Goal: Information Seeking & Learning: Learn about a topic

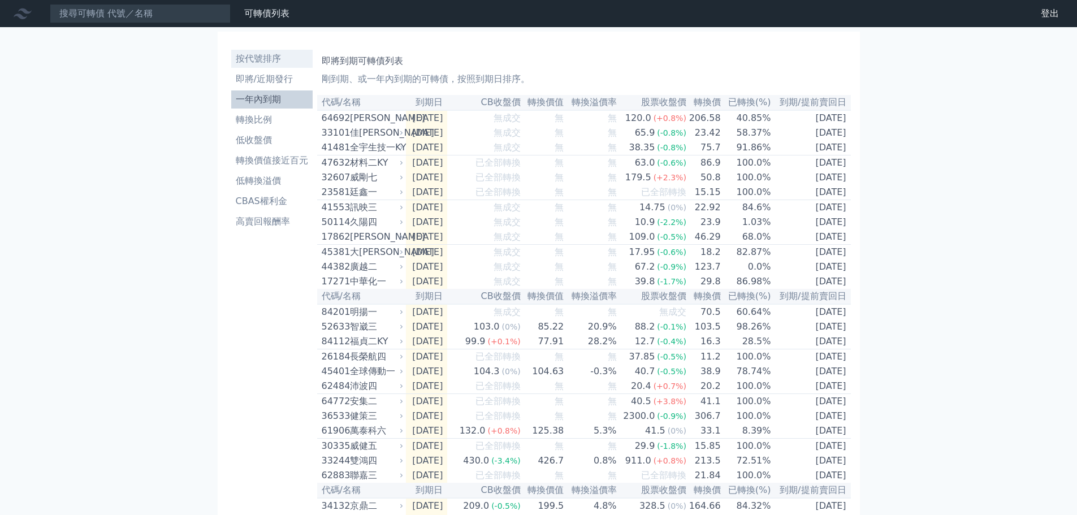
click at [258, 58] on li "按代號排序" at bounding box center [271, 59] width 81 height 14
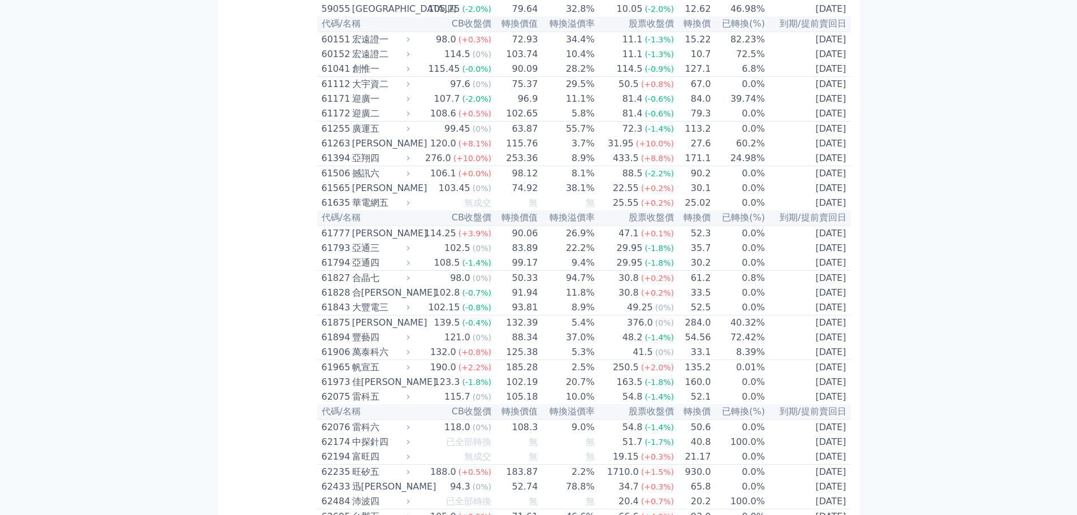
scroll to position [4015, 0]
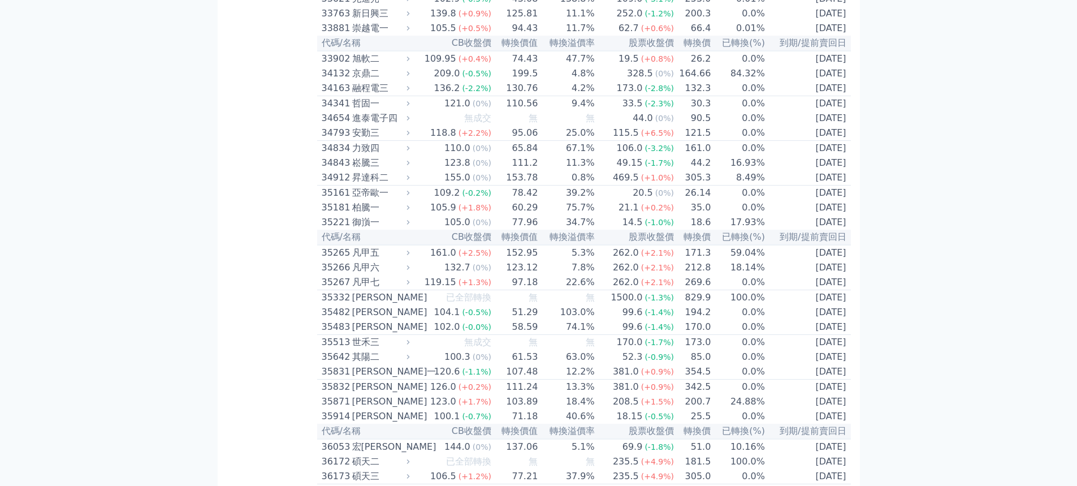
scroll to position [2073, 0]
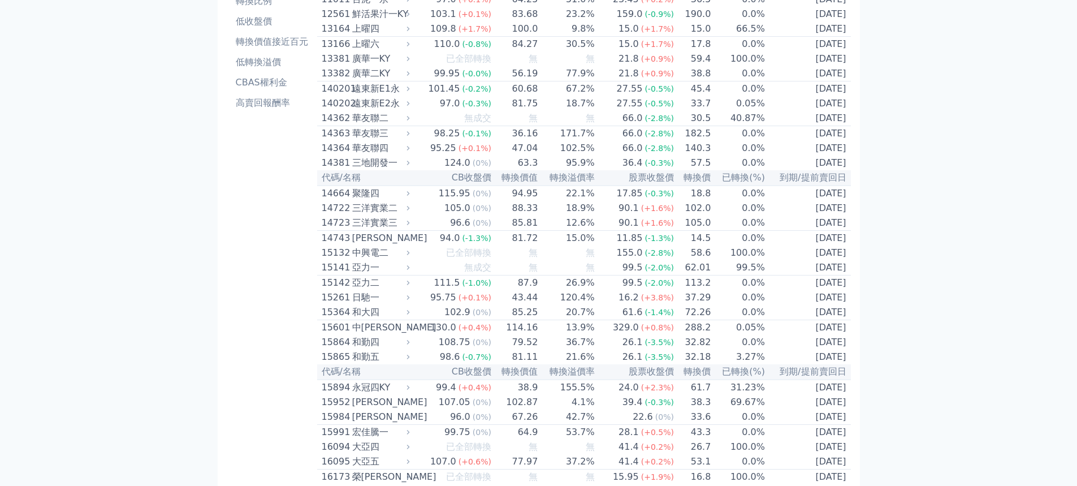
scroll to position [0, 0]
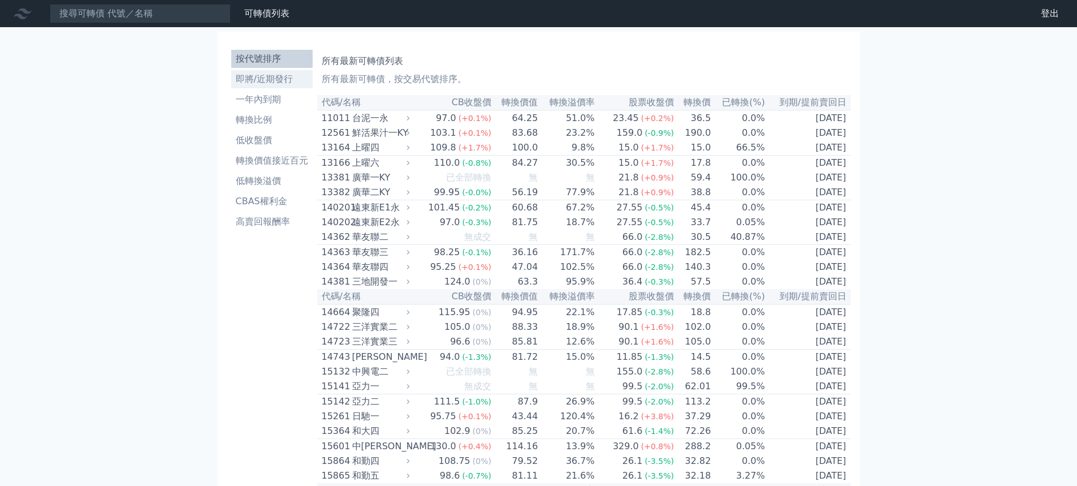
click at [259, 77] on li "即將/近期發行" at bounding box center [271, 79] width 81 height 14
